Goal: Information Seeking & Learning: Check status

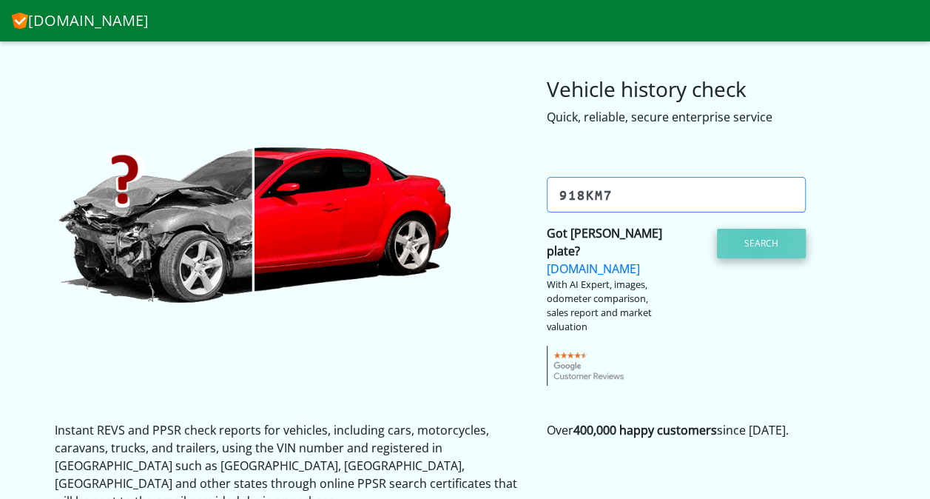
click at [758, 237] on button "Search" at bounding box center [761, 244] width 89 height 30
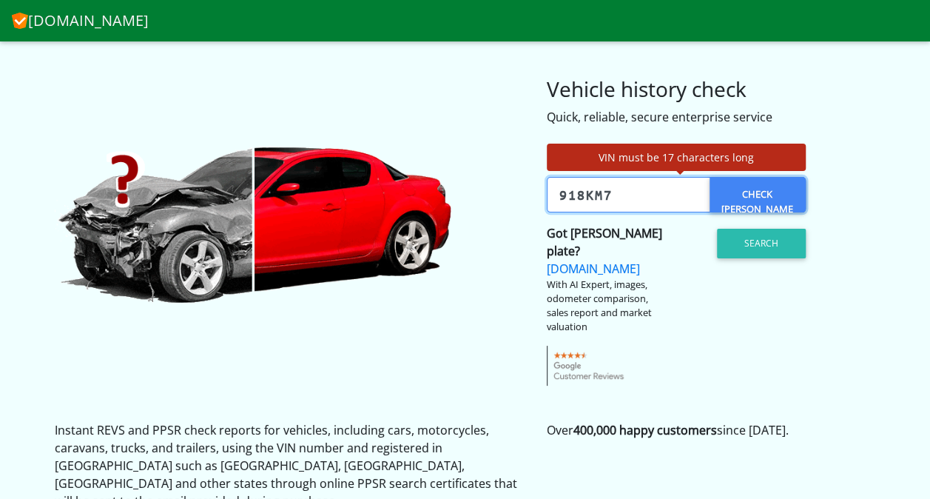
drag, startPoint x: 627, startPoint y: 193, endPoint x: 558, endPoint y: 189, distance: 69.7
click at [558, 189] on input "918KM7" at bounding box center [676, 195] width 259 height 36
paste input "[US_VEHICLE_IDENTIFICATION_NUMBER]"
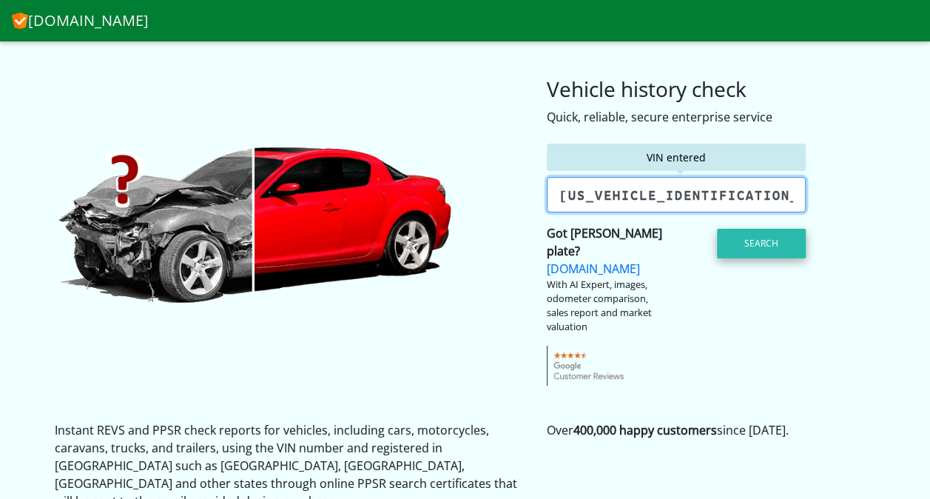
type input "[US_VEHICLE_IDENTIFICATION_NUMBER]"
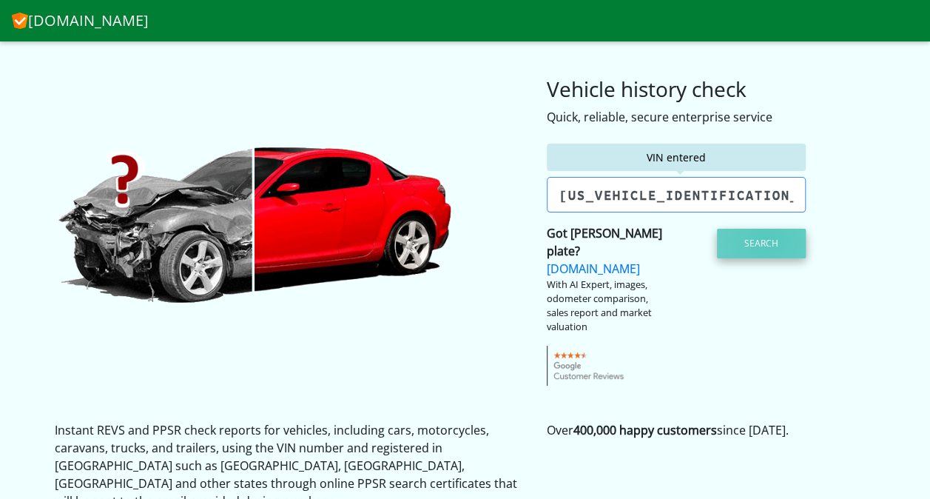
click at [766, 240] on button "Search" at bounding box center [761, 244] width 89 height 30
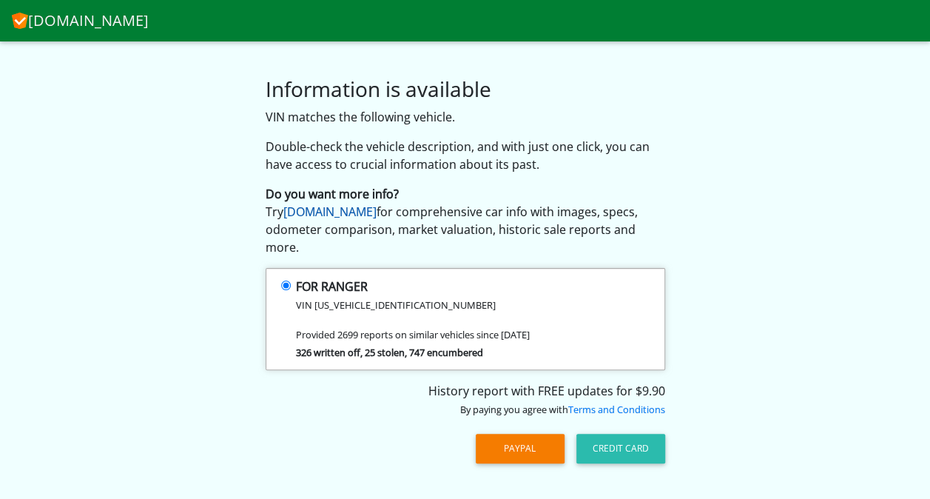
click at [374, 212] on link "[DOMAIN_NAME]" at bounding box center [329, 211] width 93 height 16
